Goal: Task Accomplishment & Management: Complete application form

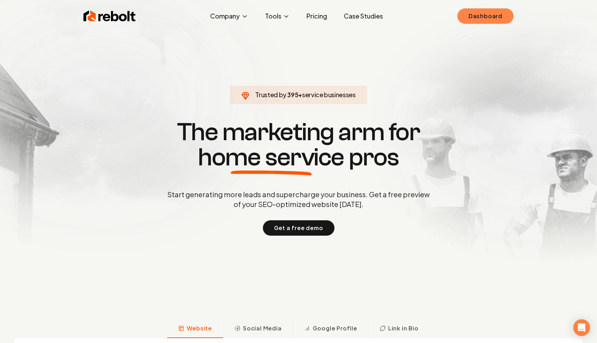
click at [485, 23] on link "Dashboard" at bounding box center [486, 15] width 56 height 15
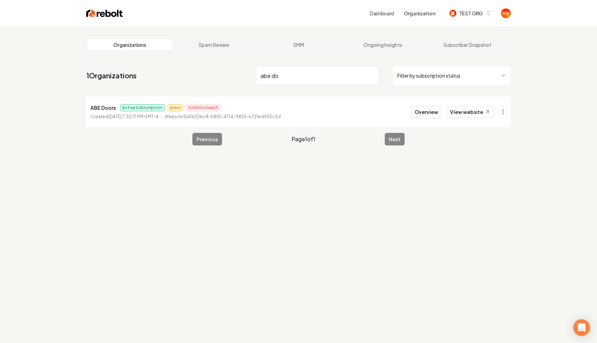
type input "abe do"
click at [441, 107] on button "Overview" at bounding box center [426, 111] width 31 height 13
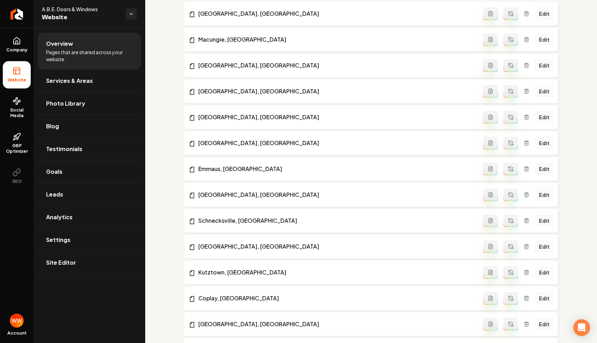
scroll to position [910, 0]
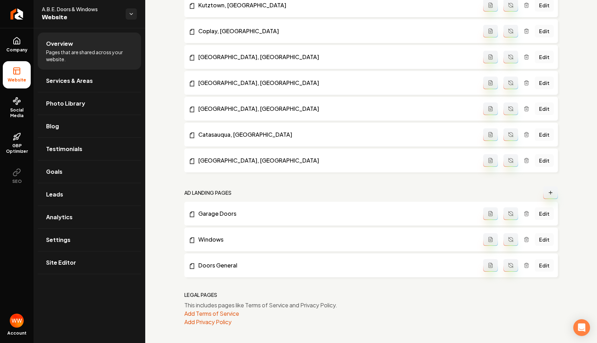
click at [528, 213] on icon "Main content area" at bounding box center [527, 214] width 6 height 6
click at [527, 213] on icon "Main content area" at bounding box center [527, 214] width 6 height 6
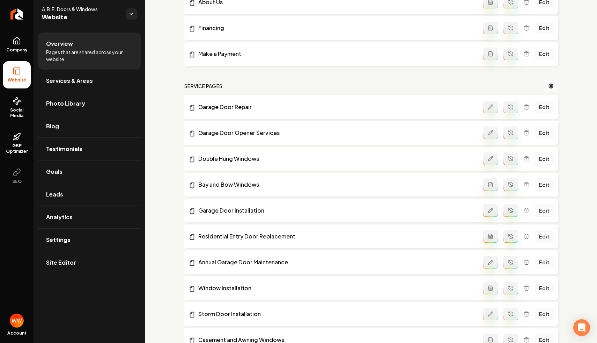
scroll to position [164, 0]
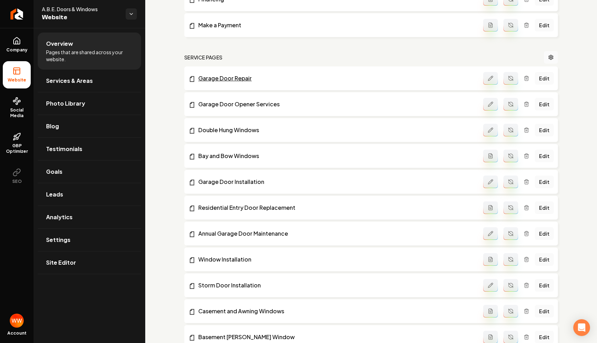
click at [228, 81] on link "Garage Door Repair" at bounding box center [336, 78] width 295 height 8
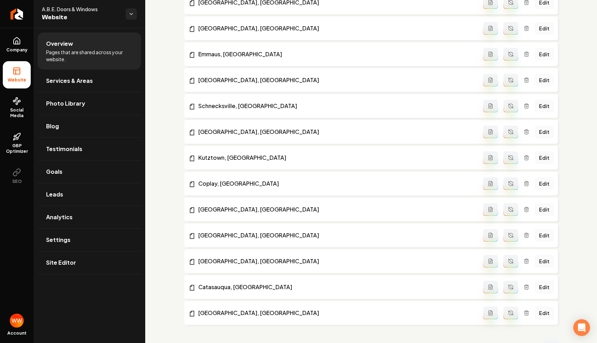
scroll to position [885, 0]
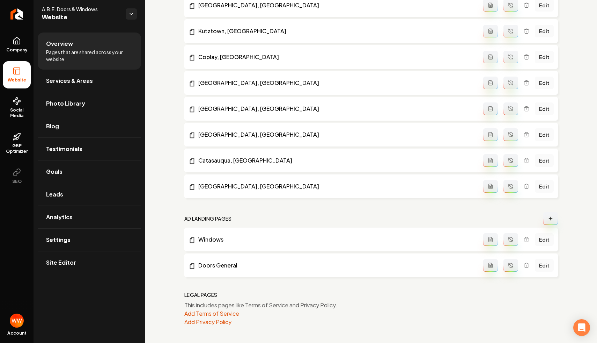
drag, startPoint x: 191, startPoint y: 218, endPoint x: 223, endPoint y: 218, distance: 31.4
click at [223, 218] on h2 "Ad landing pages" at bounding box center [207, 218] width 47 height 7
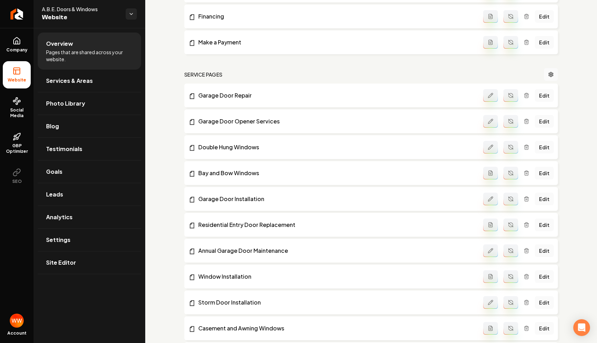
scroll to position [146, 0]
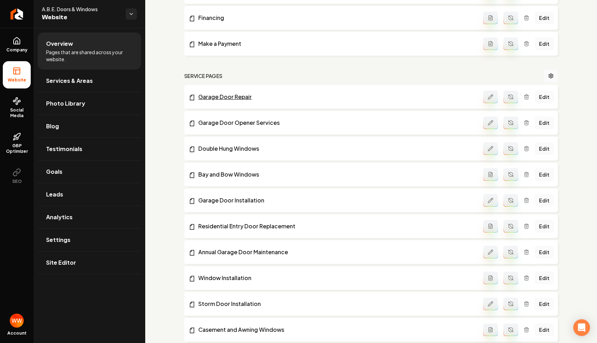
click at [235, 99] on link "Garage Door Repair" at bounding box center [336, 97] width 295 height 8
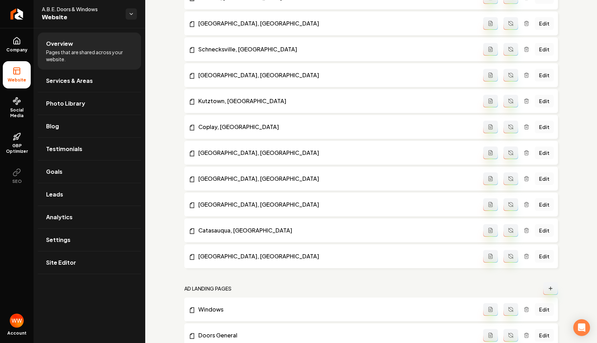
scroll to position [885, 0]
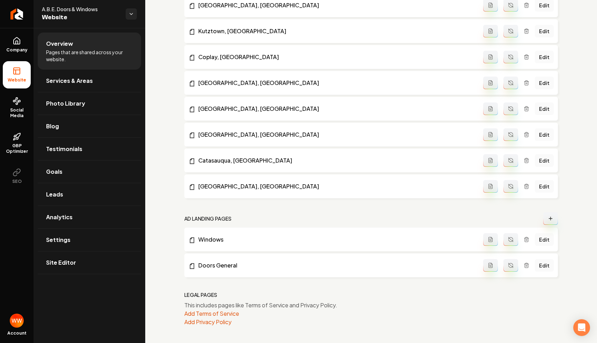
click at [555, 215] on button "Main content area" at bounding box center [550, 218] width 15 height 13
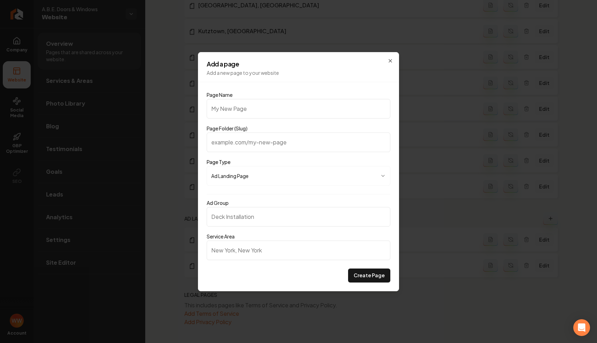
click at [259, 105] on input "Page Name" at bounding box center [299, 109] width 184 height 20
type input "G"
type input "g"
type input "Ga"
type input "ga"
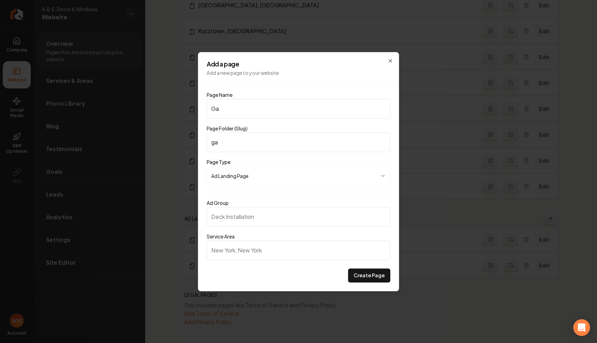
type input "Gar"
type input "gar"
type input "Gara"
type input "gara"
type input "Garag"
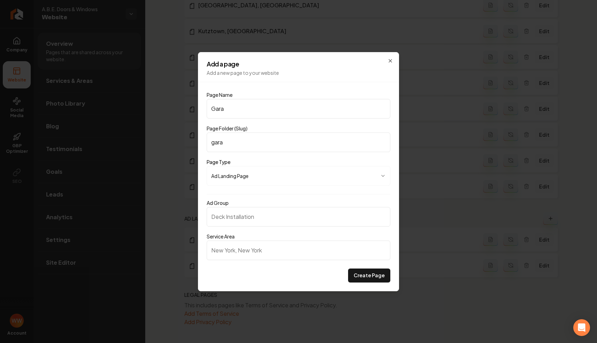
type input "garag"
type input "Garagg"
type input "garagg"
type input "Garagge"
type input "garagge"
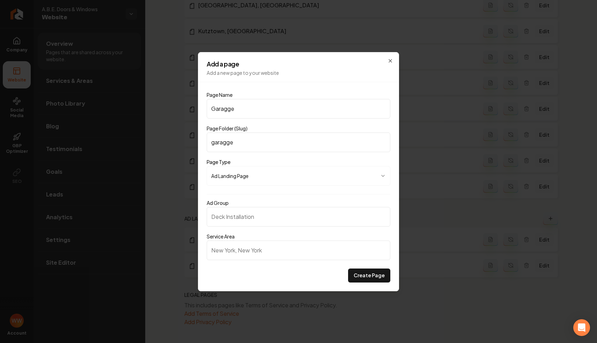
type input "Garagg"
type input "garagg"
type input "Garag"
type input "garag"
type input "Gara"
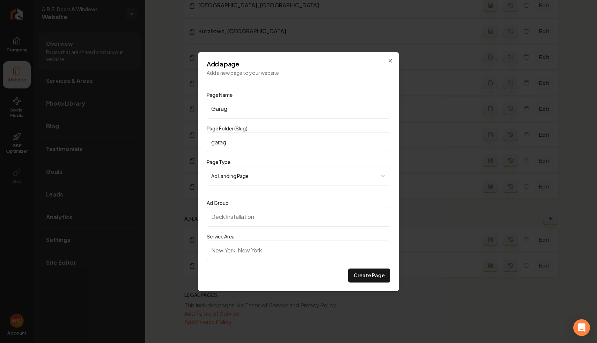
type input "gara"
type input "Garag"
type input "garag"
type input "Garage"
type input "garage"
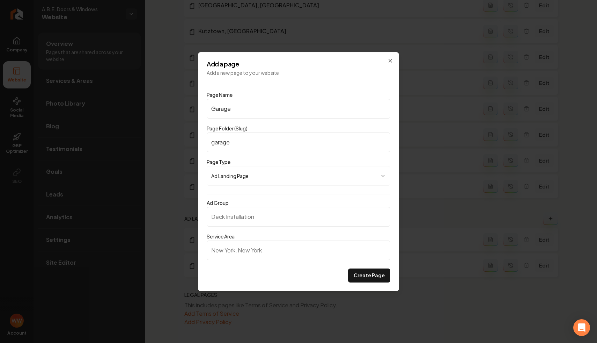
type input "Garage D"
type input "garage-d"
type input "Garage Do"
type input "garage-do"
type input "Garage Door"
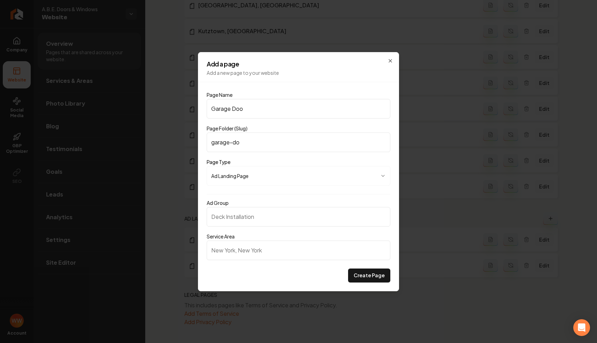
type input "garage-door"
type input "Garage Door I"
type input "garage-door-i"
type input "Garage Door In"
type input "garage-door-in"
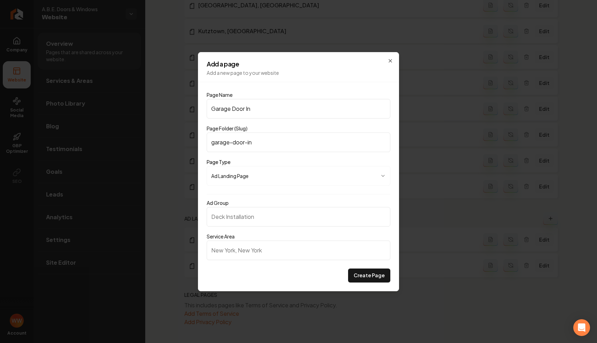
type input "Garage Door Ins"
type input "garage-door-ins"
type input "Garage Door Inst"
type input "garage-door-inst"
type input "Garage Door Insta"
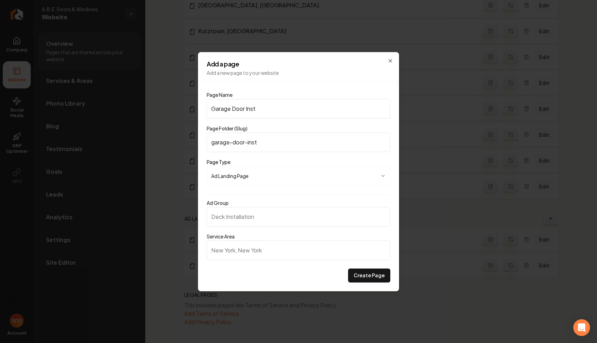
type input "garage-door-insta"
type input "Garage Door Instal"
type input "garage-door-instal"
type input "Garage Door Install"
type input "garage-door-install"
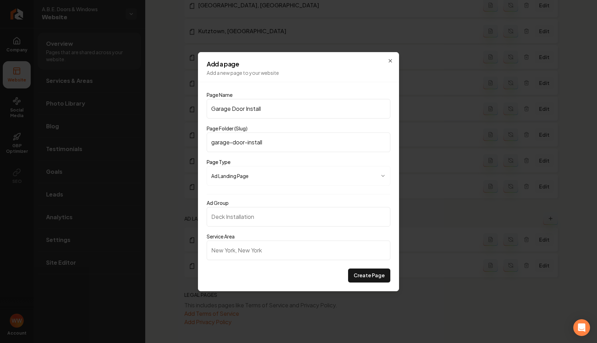
type input "Garage Door Installa"
type input "garage-door-installa"
type input "Garage Door Installat"
type input "garage-door-installat"
type input "Garage Door Installati"
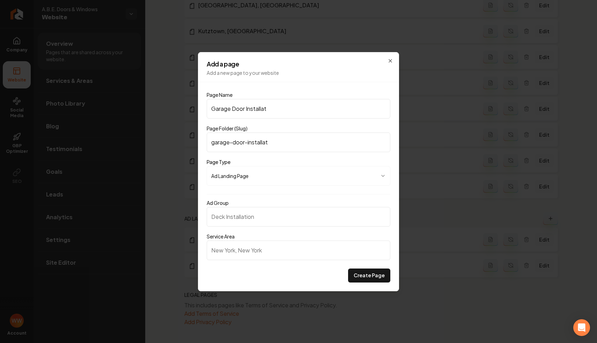
type input "garage-door-installati"
type input "Garage Door Installatio"
type input "garage-door-installatio"
type input "Garage Door Installation"
type input "garage-door-installation"
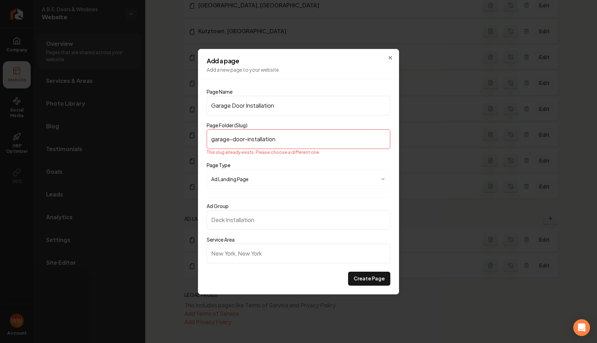
type input "Garage Door Installation"
click at [302, 144] on input "garage-door-installation" at bounding box center [299, 139] width 184 height 20
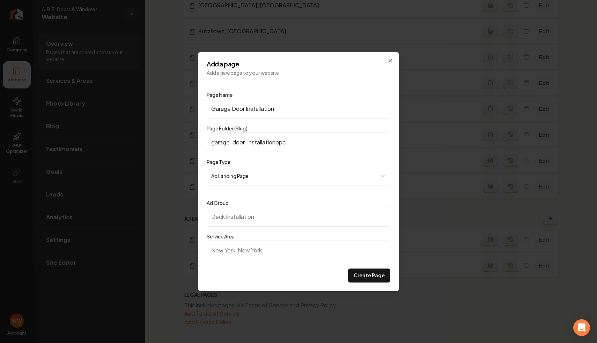
type input "garage-door-installationppc"
click at [269, 212] on input "Ad Group" at bounding box center [299, 217] width 184 height 20
type input "Garage Door Installation"
type input "[GEOGRAPHIC_DATA], [GEOGRAPHIC_DATA]"
click at [369, 280] on button "Create Page" at bounding box center [369, 275] width 42 height 14
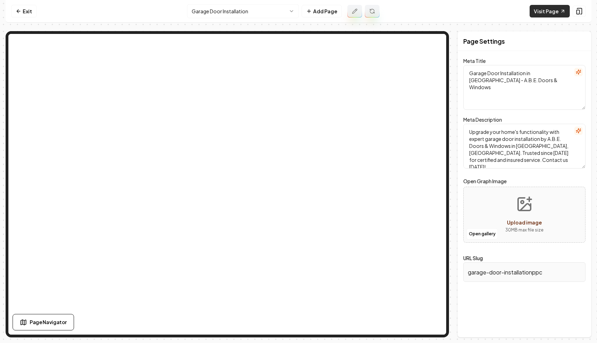
click at [548, 5] on link "Visit Page" at bounding box center [550, 11] width 40 height 13
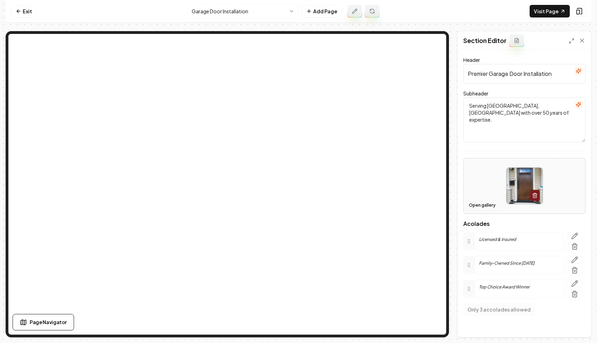
click at [482, 204] on button "Open gallery" at bounding box center [482, 204] width 31 height 11
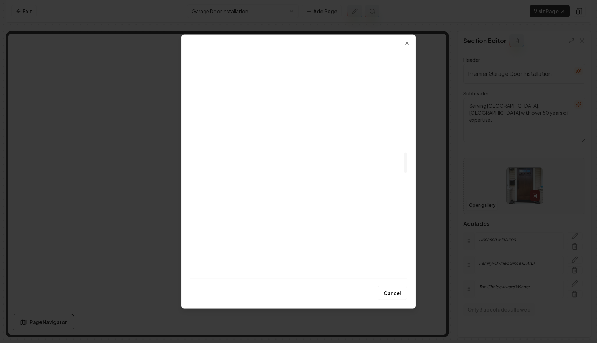
scroll to position [1027, 0]
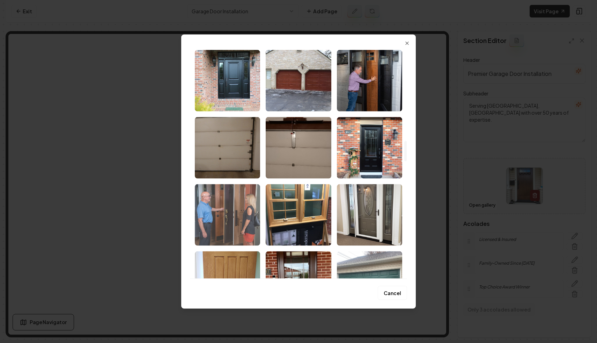
click at [233, 201] on img "Select image image_6836736e432c4764165f261c.jpeg" at bounding box center [227, 214] width 65 height 61
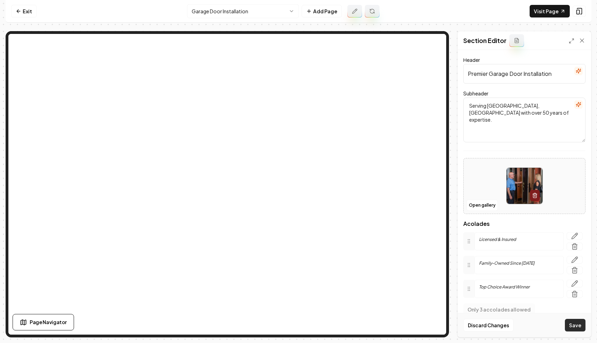
click at [570, 323] on button "Save" at bounding box center [575, 325] width 21 height 13
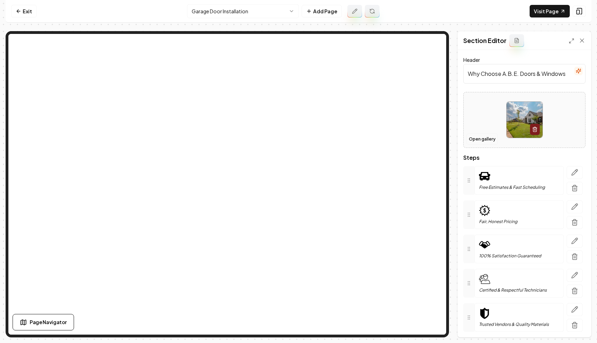
click at [485, 143] on button "Open gallery" at bounding box center [482, 138] width 31 height 11
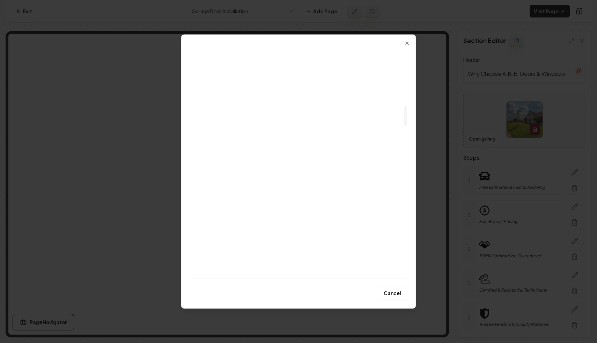
scroll to position [648, 0]
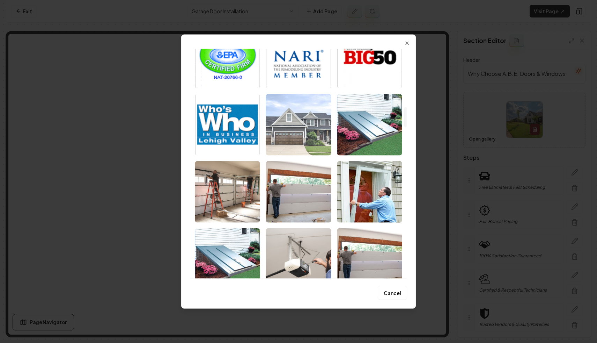
click at [323, 144] on img "Select image image_68374622432c4764161ef01e.jpg" at bounding box center [298, 124] width 65 height 61
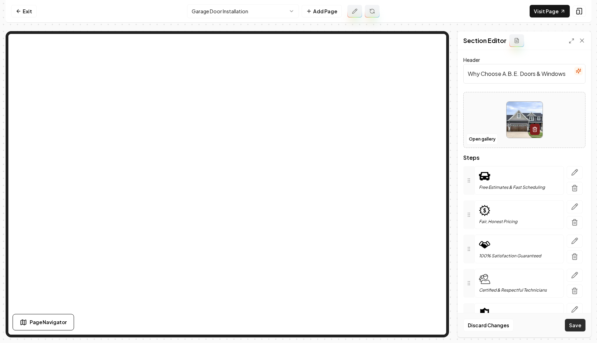
click at [585, 327] on button "Save" at bounding box center [575, 325] width 21 height 13
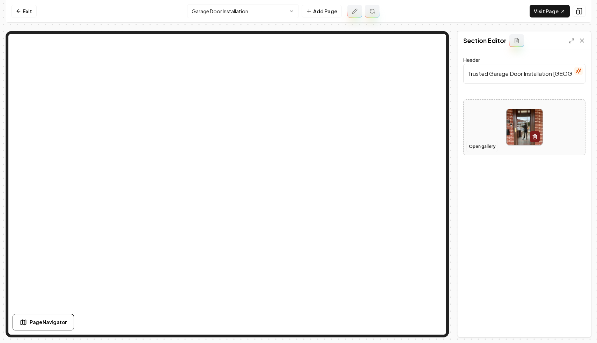
click at [489, 146] on button "Open gallery" at bounding box center [482, 146] width 31 height 11
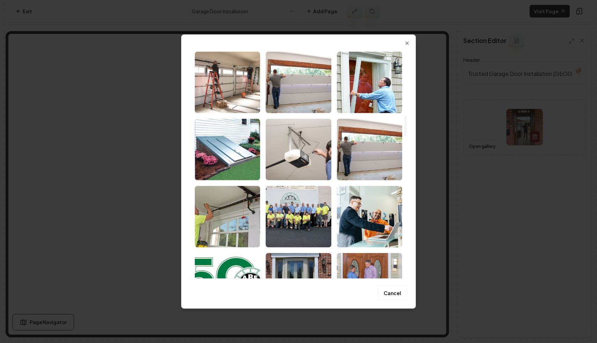
scroll to position [770, 0]
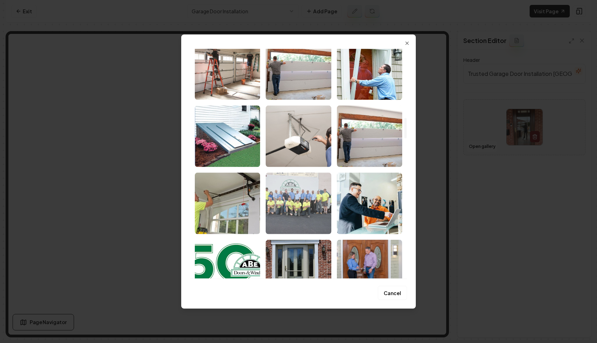
click at [295, 192] on img "Select image image_68371a04432c476416aa3c16.webp" at bounding box center [298, 202] width 65 height 61
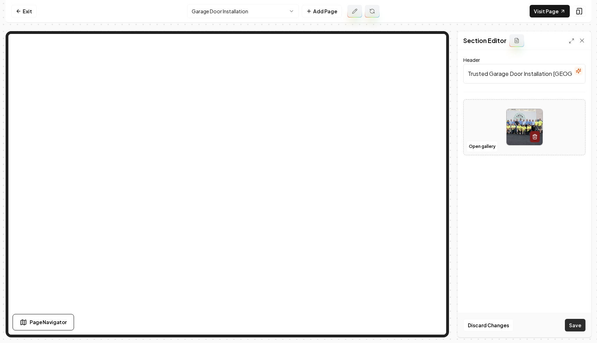
click at [577, 321] on button "Save" at bounding box center [575, 325] width 21 height 13
click at [22, 11] on link "Exit" at bounding box center [23, 11] width 25 height 13
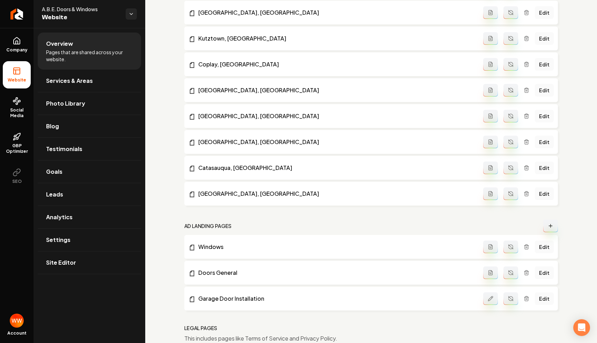
scroll to position [910, 0]
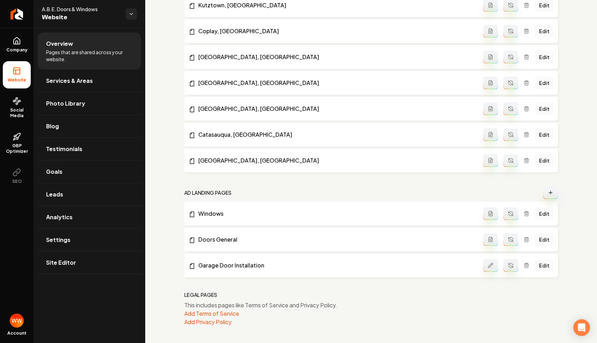
click at [549, 189] on button "Main content area" at bounding box center [550, 192] width 15 height 13
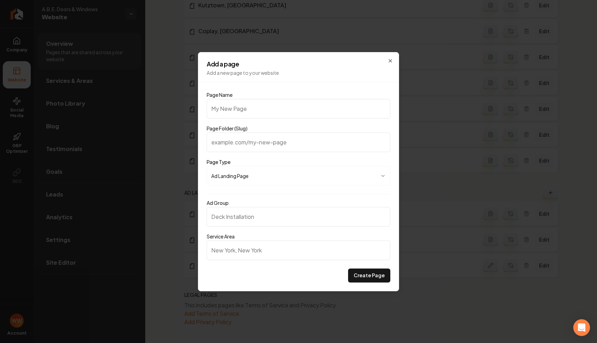
click at [328, 85] on div "**********" at bounding box center [298, 171] width 201 height 239
click at [312, 114] on input "Page Name" at bounding box center [299, 109] width 184 height 20
type input "G"
type input "g"
type input "Ga"
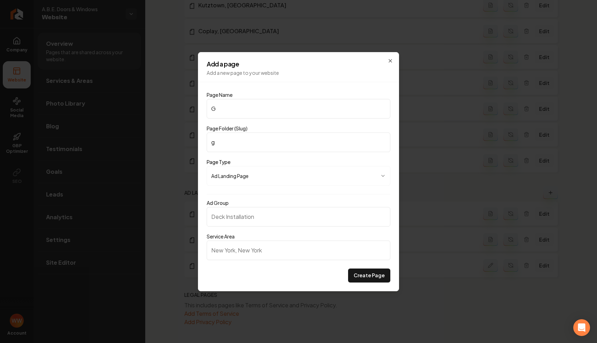
type input "ga"
type input "Gar"
type input "gar"
type input "Gara"
type input "gara"
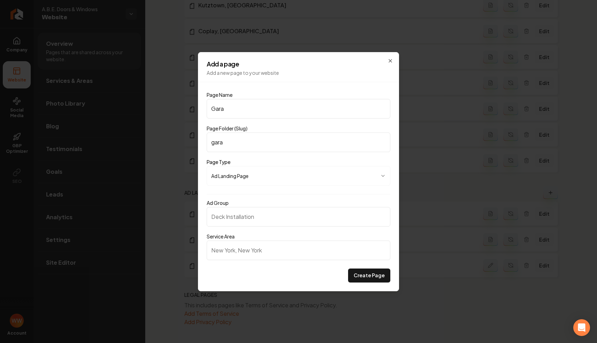
type input "Garag"
type input "garag"
type input "Garage"
type input "garage"
type input "G"
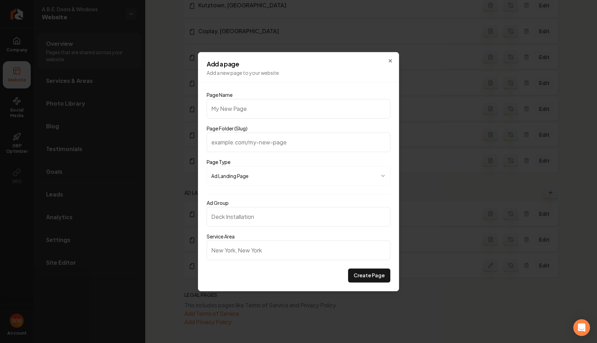
type input "g"
type input "Gr"
type input "gr"
type input "Gra"
type input "gra"
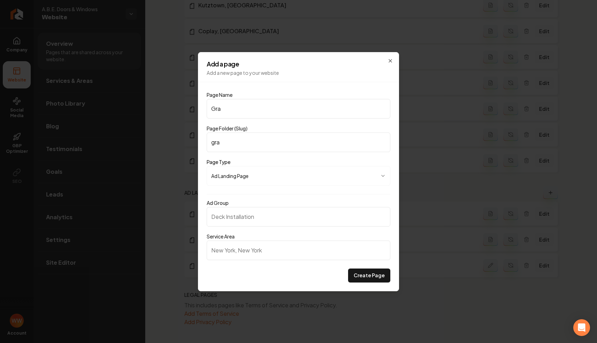
type input "Gr"
type input "gr"
type input "G"
type input "g"
type input "Ga"
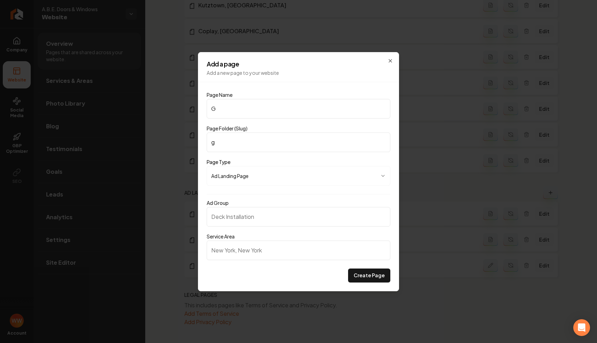
type input "ga"
type input "Gar"
type input "gar"
type input "Gara"
type input "gara"
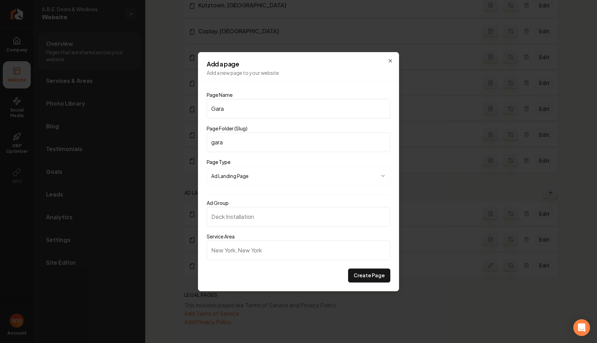
type input "Garag"
type input "garag"
type input "Garage"
type input "garage"
type input "Garage D"
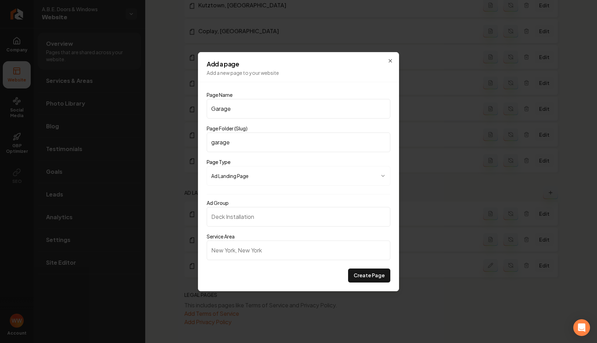
type input "garage-d"
type input "Garage Do"
type input "garage-do"
type input "Garage Doo"
type input "garage-doo"
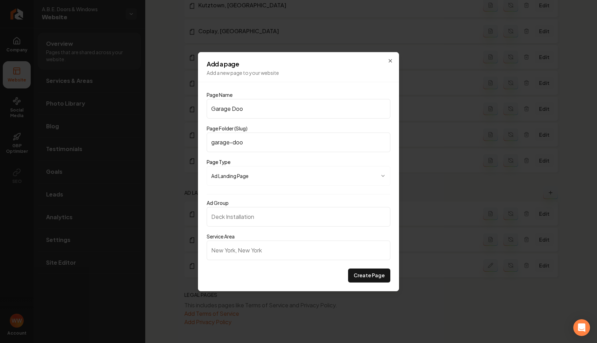
type input "Garage Door"
type input "garage-door"
type input "Garage Door P"
type input "garage-door-p"
type input "Garage Door"
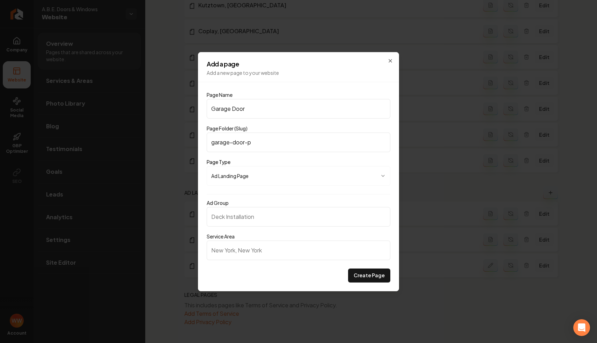
type input "garage-door"
type input "Garage Door R"
type input "garage-door-r"
type input "Garage Door Re"
type input "garage-door-re"
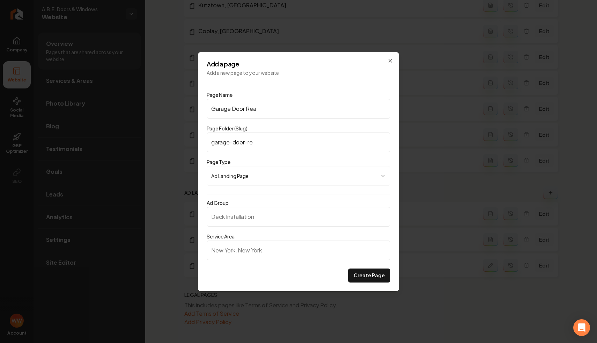
type input "Garage Door Reap"
type input "garage-door-reap"
type input "Garage Door Rea"
type input "garage-door-rea"
type input "Garage Door Re"
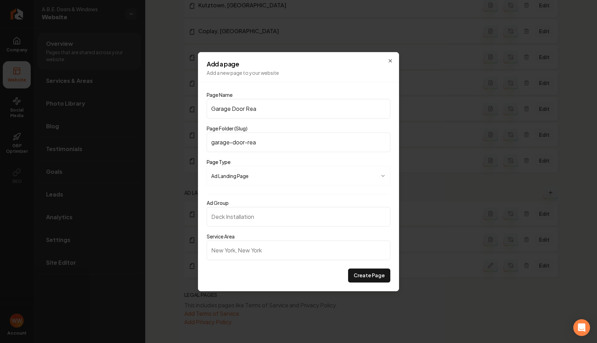
type input "garage-door-re"
type input "Garage Door Rep"
type input "garage-door-rep"
type input "Garage Door Repa"
type input "garage-door-repa"
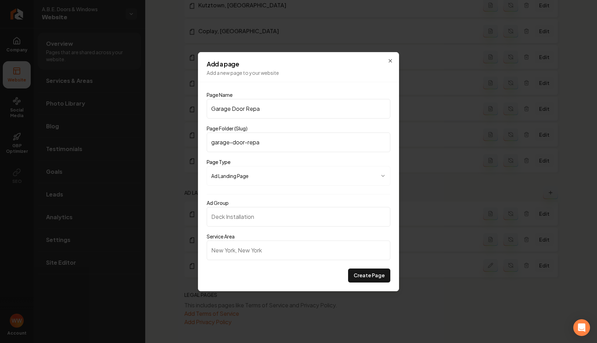
type input "Garage Door Repai"
type input "garage-door-repai"
type input "Garage Door Repair"
type input "garage-door-repair"
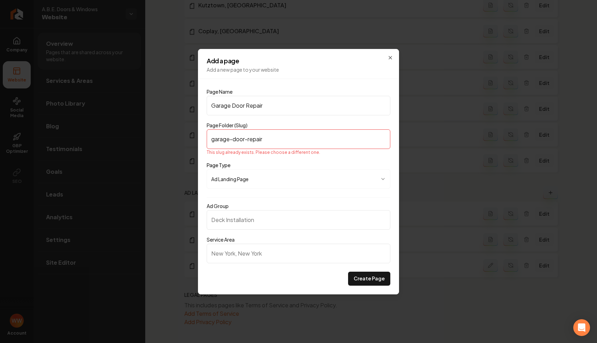
type input "Garage Door Repair"
click at [348, 139] on input "garage-door-repair" at bounding box center [299, 139] width 184 height 20
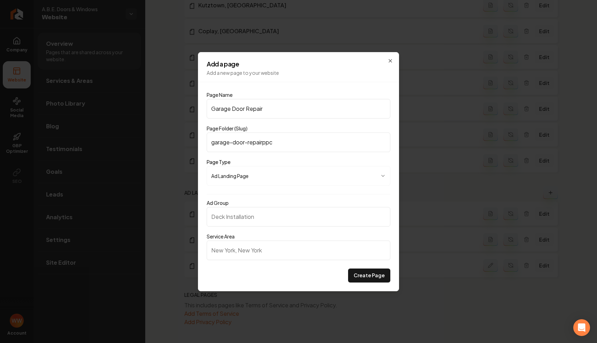
type input "garage-door-repairppc"
click at [281, 217] on input "Ad Group" at bounding box center [299, 217] width 184 height 20
type input "Garage Door Repair"
type input "[PERSON_NAME]"
type input "[GEOGRAPHIC_DATA], [GEOGRAPHIC_DATA]"
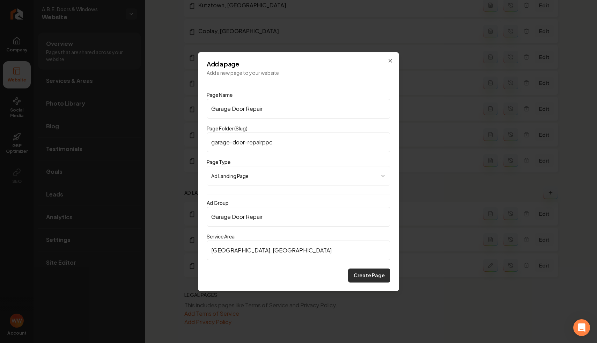
click at [362, 274] on button "Create Page" at bounding box center [369, 275] width 42 height 14
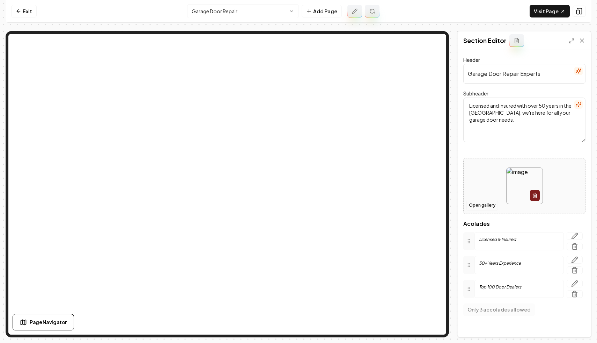
click at [491, 202] on button "Open gallery" at bounding box center [482, 204] width 31 height 11
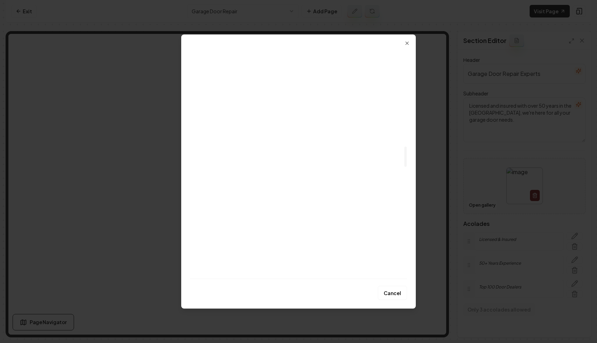
scroll to position [1122, 0]
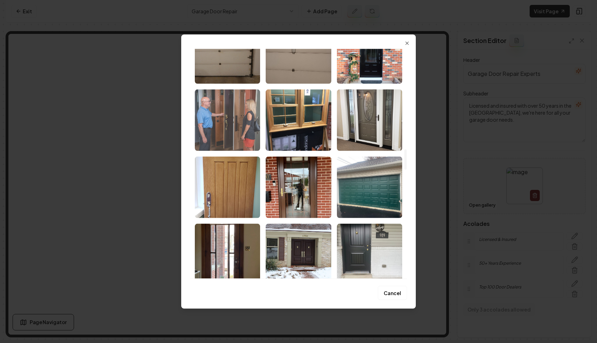
click at [241, 132] on img "Select image image_6836736e432c4764165f261c.jpeg" at bounding box center [227, 119] width 65 height 61
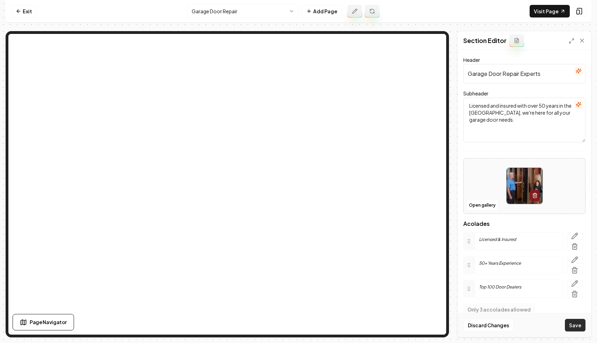
click at [575, 321] on button "Save" at bounding box center [575, 325] width 21 height 13
click at [547, 8] on link "Visit Page" at bounding box center [550, 11] width 40 height 13
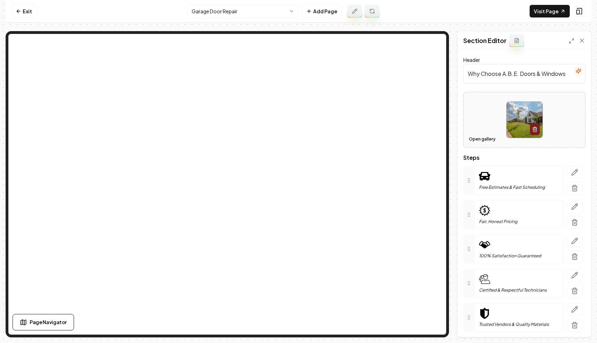
click at [481, 136] on button "Open gallery" at bounding box center [482, 138] width 31 height 11
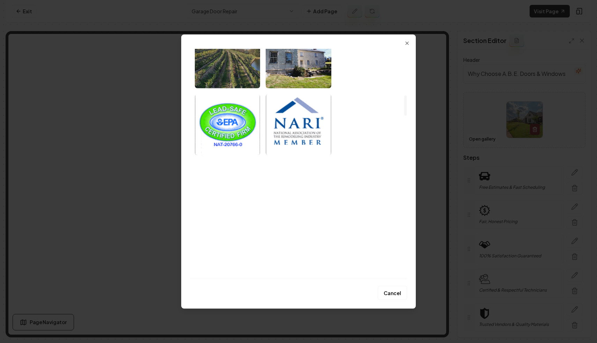
scroll to position [603, 0]
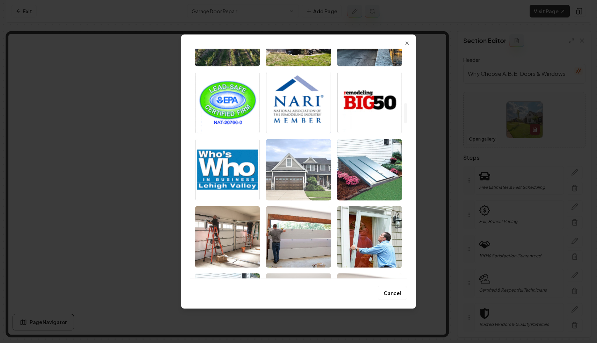
click at [309, 168] on img "Select image image_68374622432c4764161ef01e.jpg" at bounding box center [298, 169] width 65 height 61
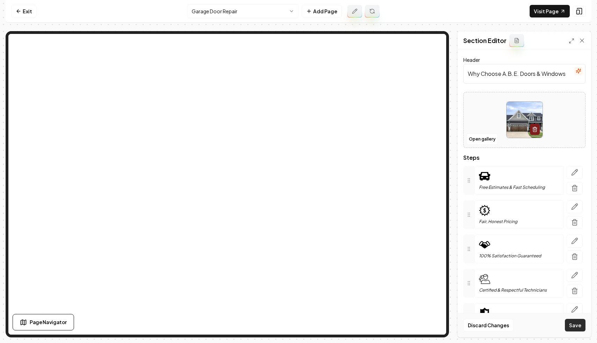
click at [575, 323] on button "Save" at bounding box center [575, 325] width 21 height 13
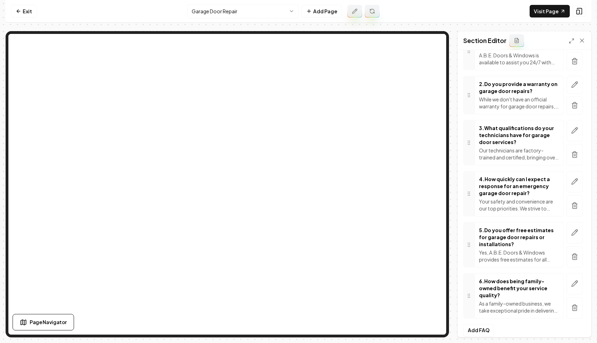
scroll to position [72, 0]
click at [574, 227] on button "button" at bounding box center [575, 231] width 16 height 21
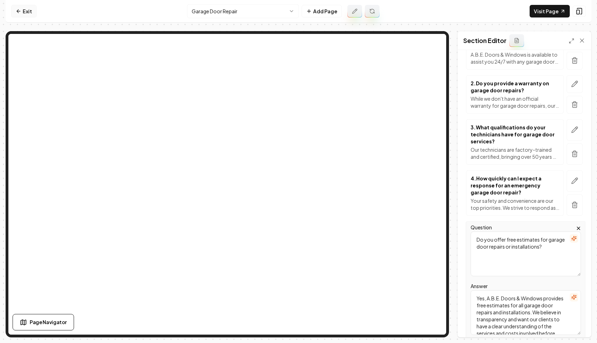
click at [17, 10] on icon at bounding box center [19, 11] width 6 height 6
